Goal: Navigation & Orientation: Go to known website

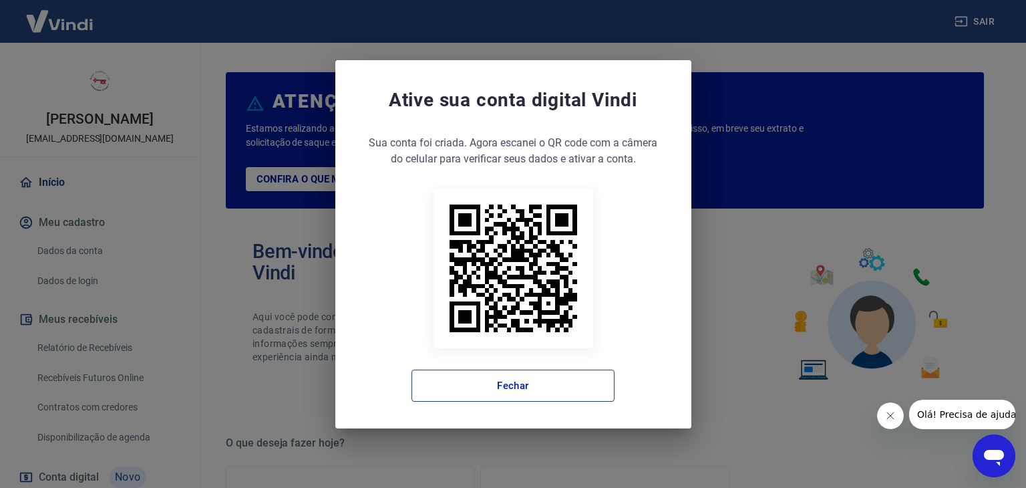
click at [476, 386] on button "Fechar" at bounding box center [513, 385] width 203 height 32
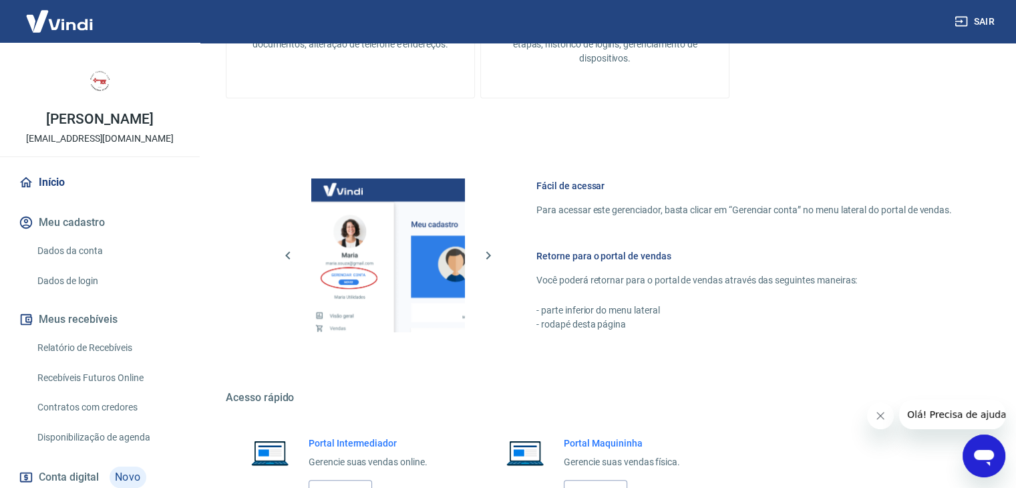
scroll to position [706, 0]
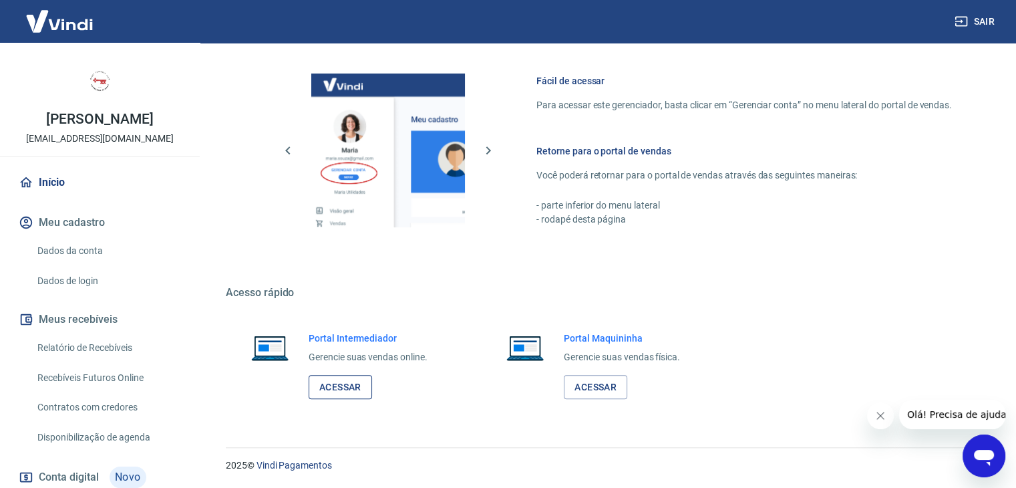
click at [358, 383] on link "Acessar" at bounding box center [340, 387] width 63 height 25
